Goal: Check status

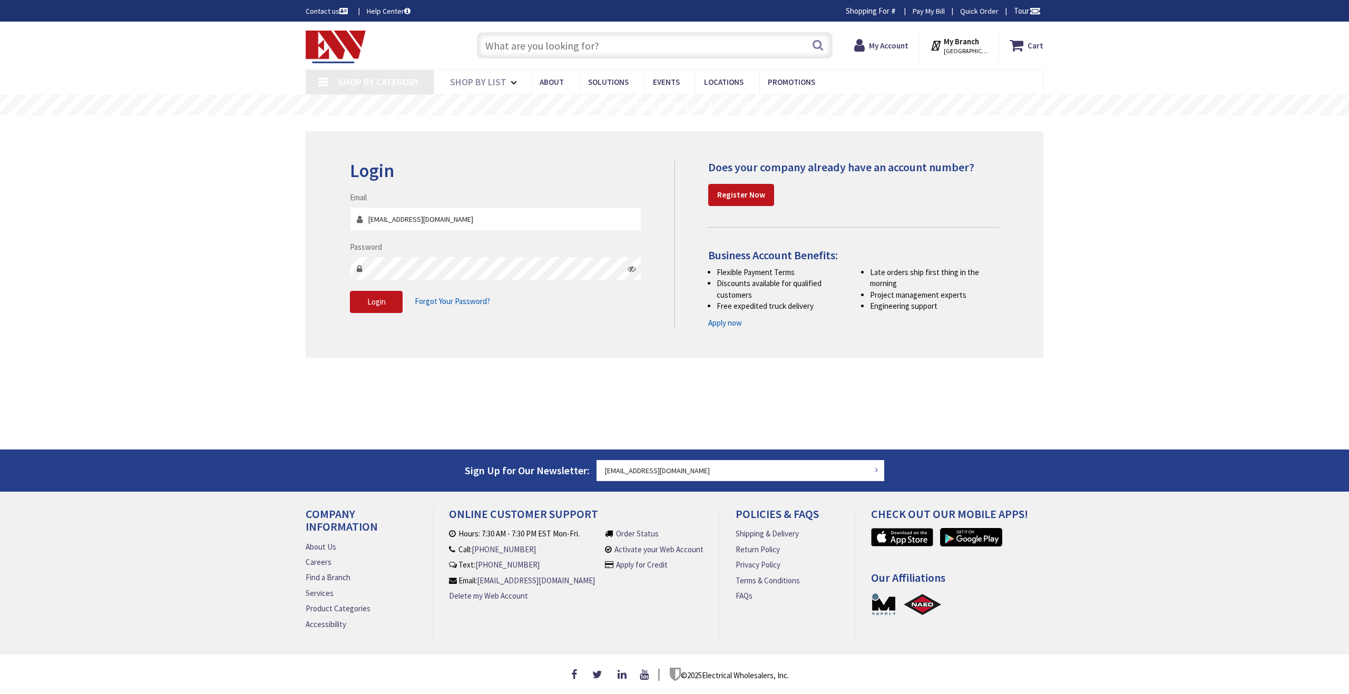
click at [383, 307] on button "Login" at bounding box center [376, 302] width 53 height 22
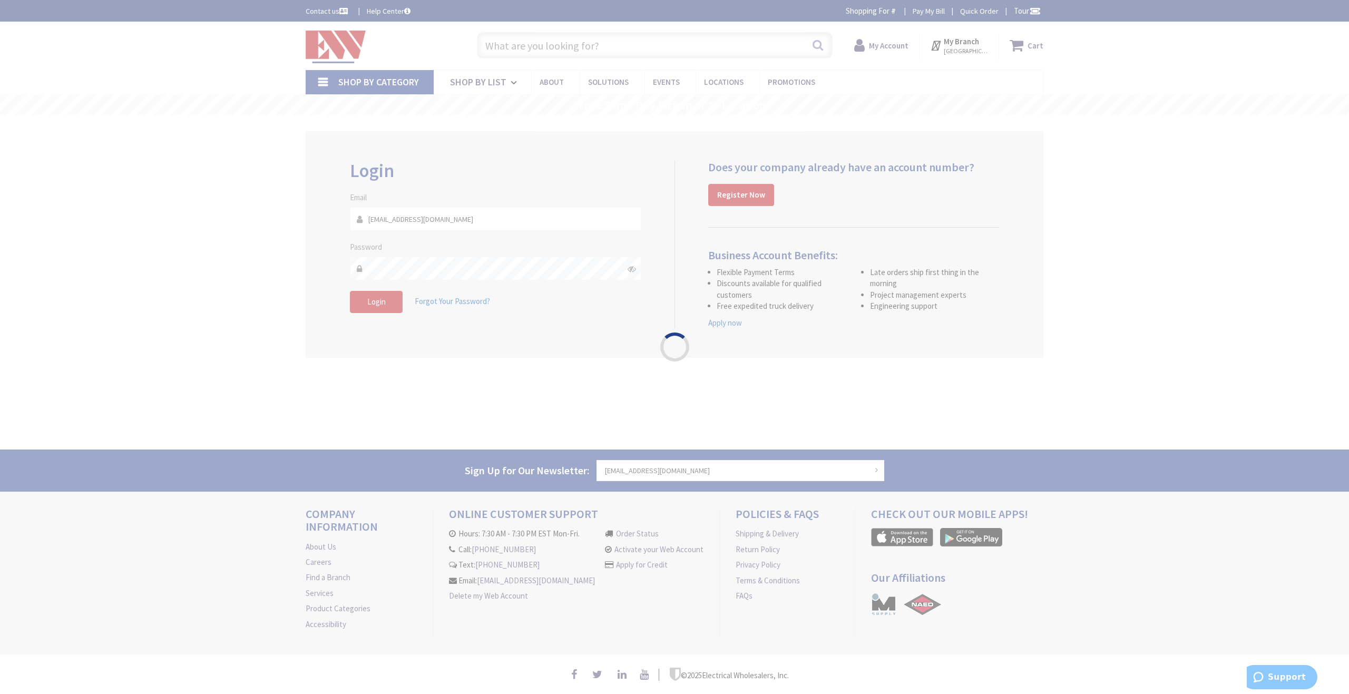
type input "[PERSON_NAME][GEOGRAPHIC_DATA], [GEOGRAPHIC_DATA]"
